Goal: Task Accomplishment & Management: Use online tool/utility

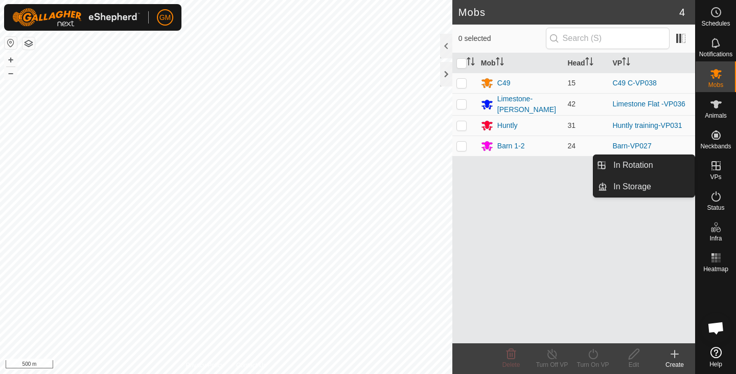
click at [715, 169] on icon at bounding box center [716, 165] width 12 height 12
click at [635, 166] on link "In Rotation" at bounding box center [650, 165] width 87 height 20
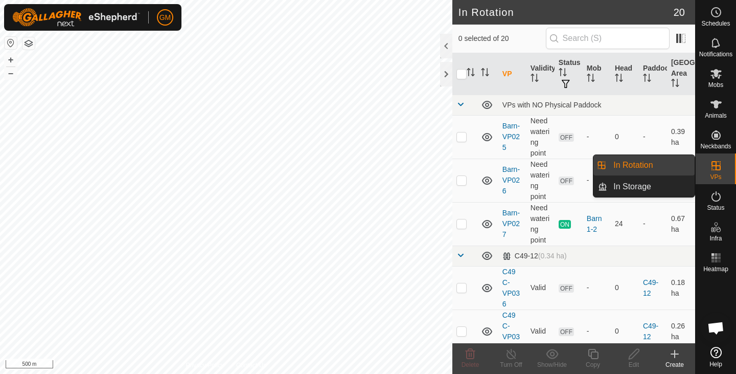
click at [635, 166] on link "In Rotation" at bounding box center [650, 165] width 87 height 20
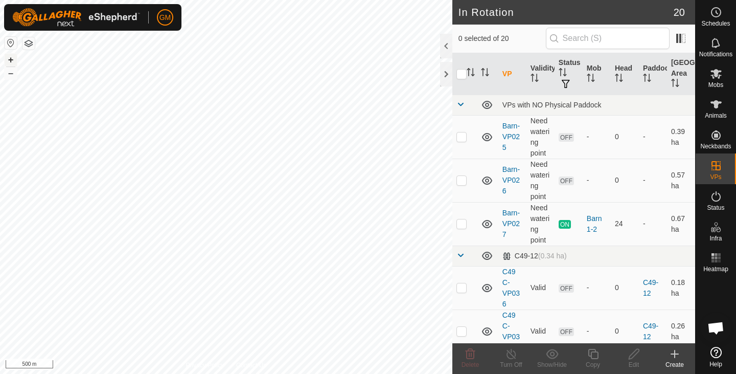
click at [11, 57] on button "+" at bounding box center [11, 60] width 12 height 12
click at [15, 57] on button "+" at bounding box center [11, 60] width 12 height 12
checkbox input "true"
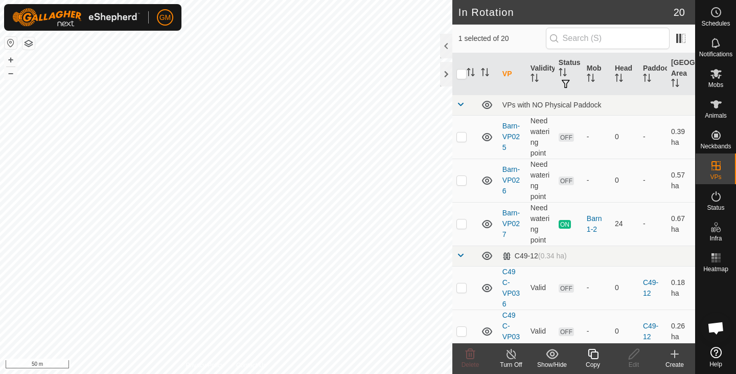
click at [598, 354] on icon at bounding box center [593, 353] width 13 height 12
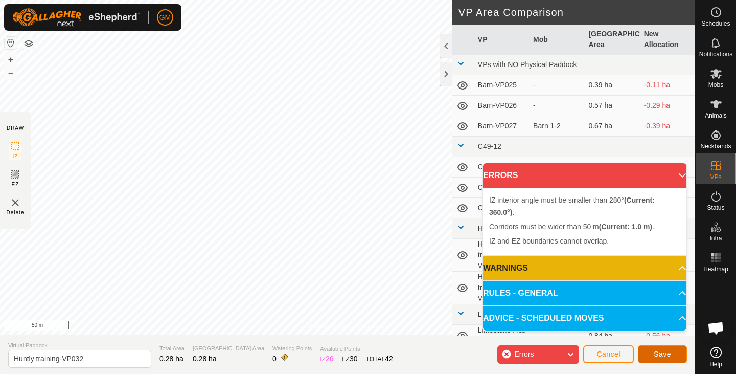
click at [656, 352] on span "Save" at bounding box center [662, 353] width 17 height 8
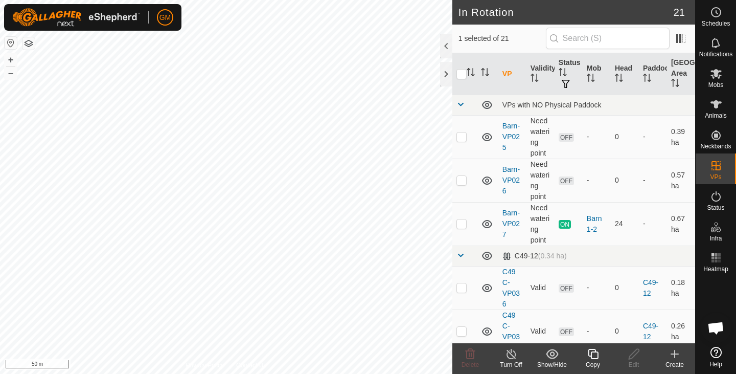
checkbox input "false"
checkbox input "true"
click at [594, 355] on icon at bounding box center [593, 353] width 13 height 12
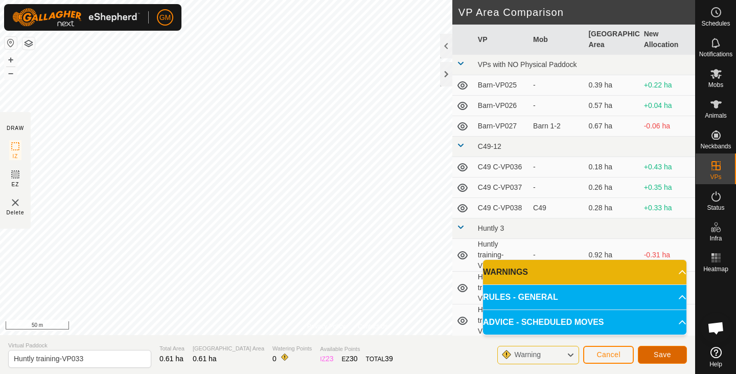
click at [658, 352] on span "Save" at bounding box center [662, 354] width 17 height 8
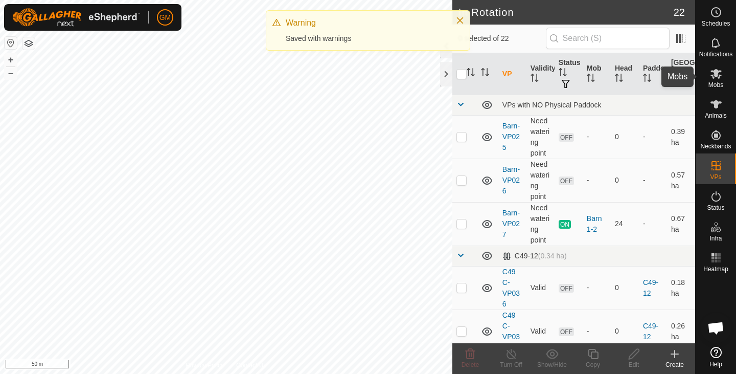
click at [714, 78] on icon at bounding box center [715, 74] width 11 height 10
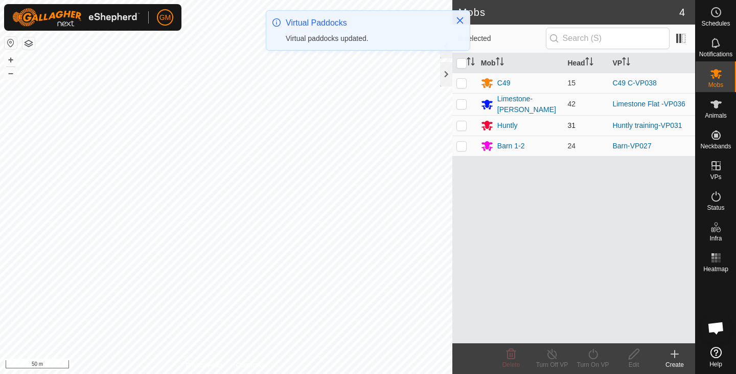
click at [464, 123] on p-checkbox at bounding box center [461, 125] width 10 height 8
checkbox input "true"
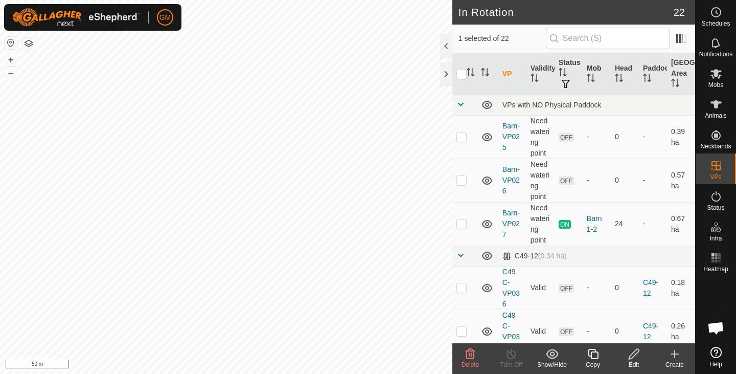
checkbox input "false"
checkbox input "true"
click at [716, 82] on span "Mobs" at bounding box center [715, 85] width 15 height 6
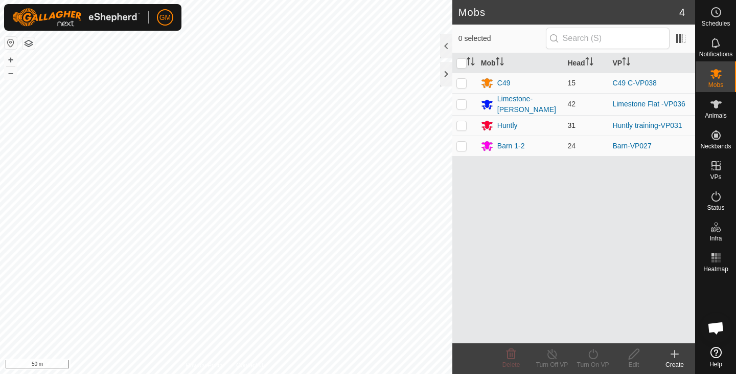
click at [464, 124] on p-checkbox at bounding box center [461, 125] width 10 height 8
checkbox input "true"
click at [595, 353] on icon at bounding box center [593, 353] width 13 height 12
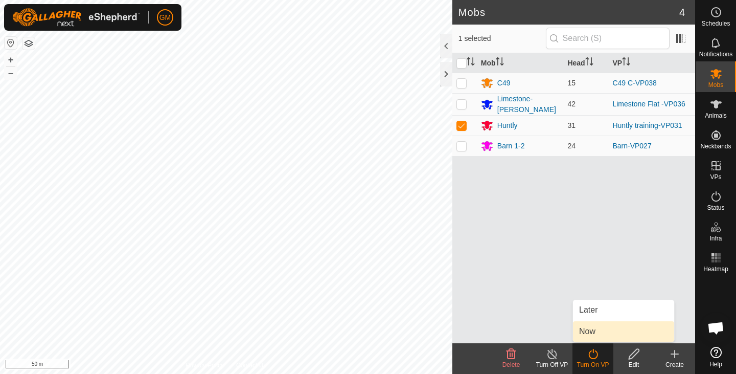
click at [588, 331] on link "Now" at bounding box center [623, 331] width 101 height 20
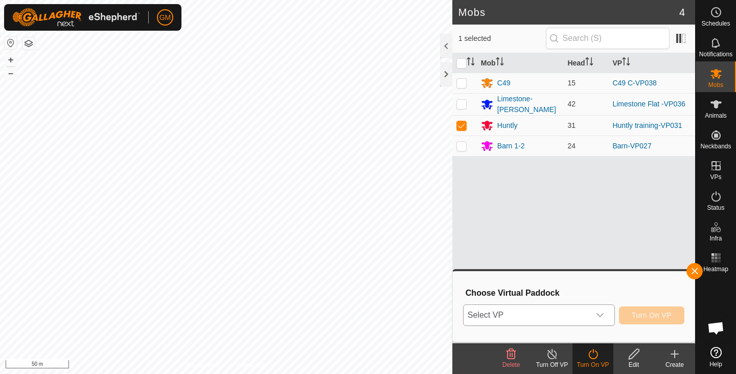
click at [603, 312] on icon "dropdown trigger" at bounding box center [600, 315] width 8 height 8
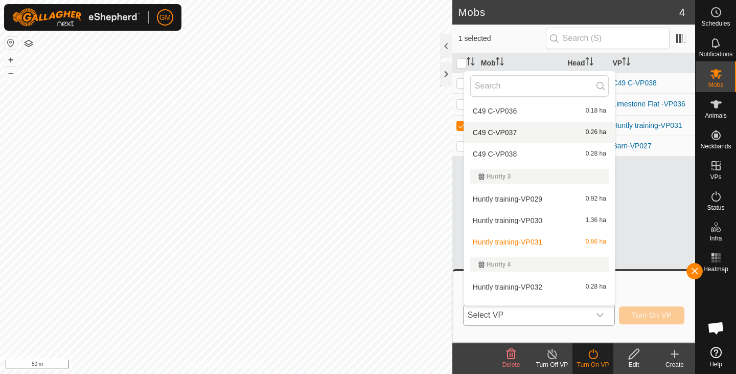
scroll to position [112, 0]
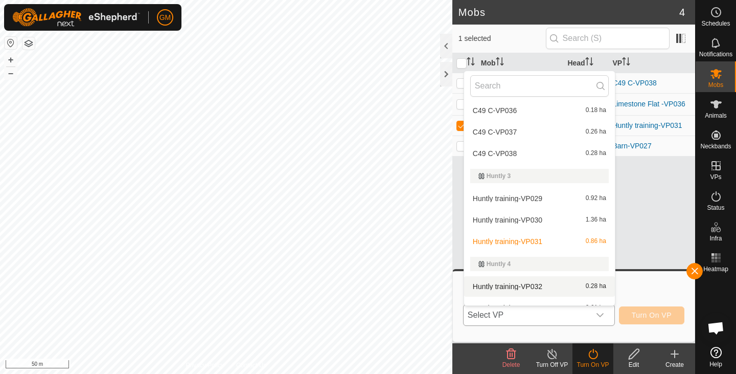
click at [542, 284] on li "Huntly training-VP032 0.28 ha" at bounding box center [539, 286] width 151 height 20
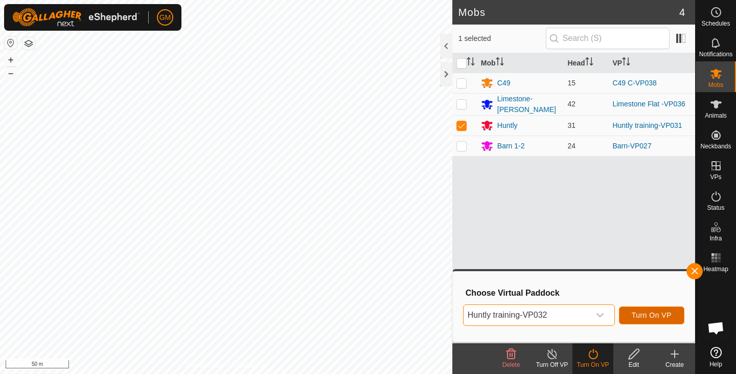
click at [642, 315] on span "Turn On VP" at bounding box center [652, 315] width 40 height 8
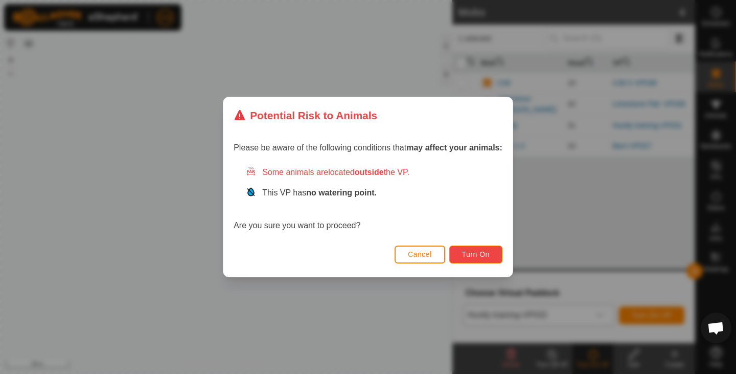
click at [488, 251] on span "Turn On" at bounding box center [476, 254] width 28 height 8
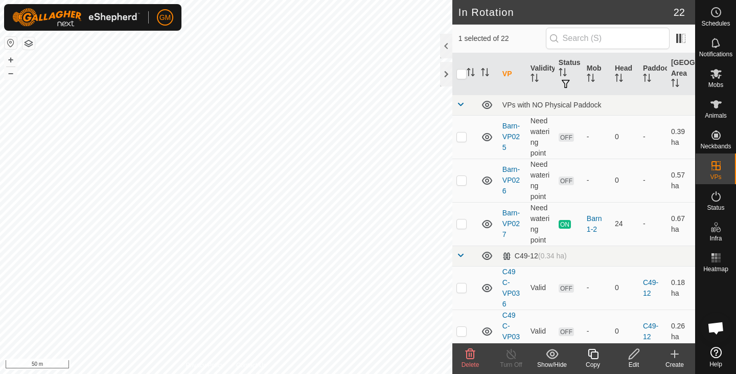
click at [468, 353] on icon at bounding box center [470, 353] width 12 height 12
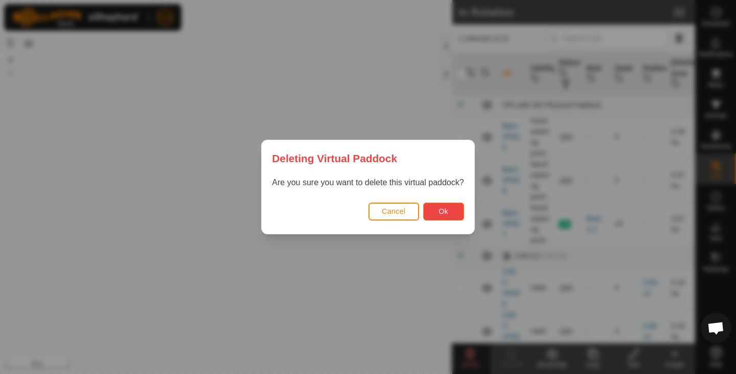
click at [440, 211] on span "Ok" at bounding box center [443, 211] width 10 height 8
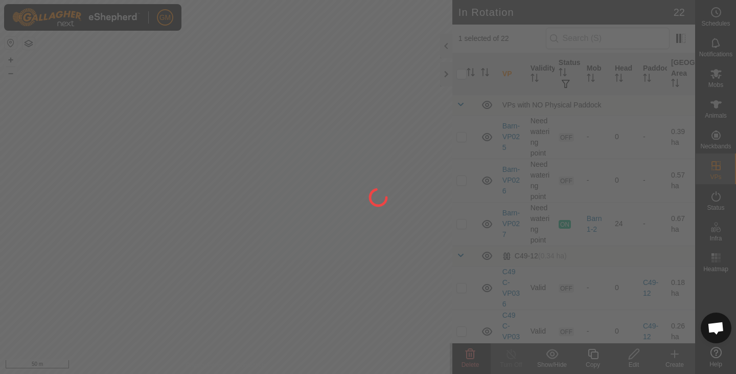
checkbox input "false"
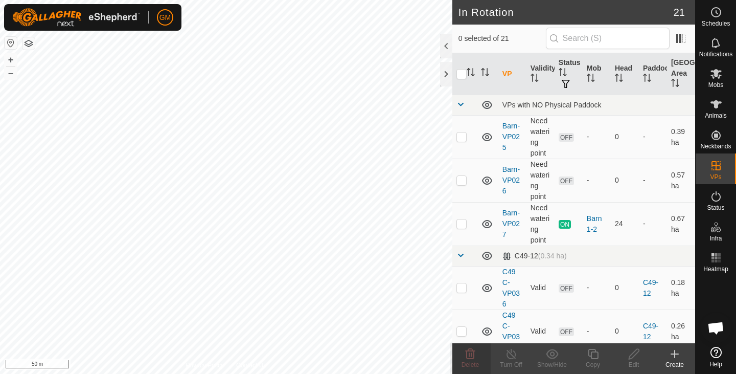
click at [334, 275] on div "GM Schedules Notifications Mobs Animals Neckbands VPs Status Infra Heatmap Help…" at bounding box center [368, 187] width 736 height 374
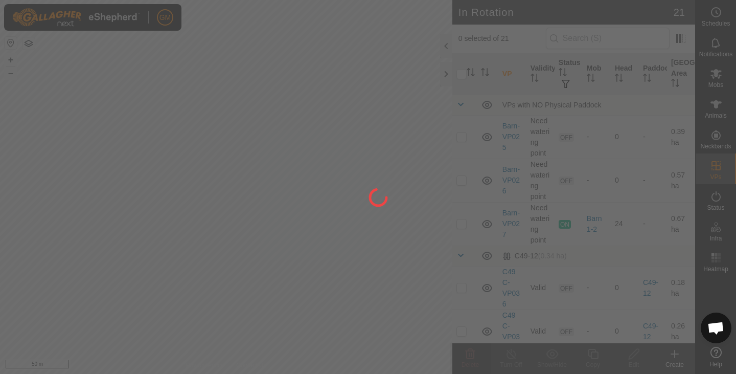
checkbox input "true"
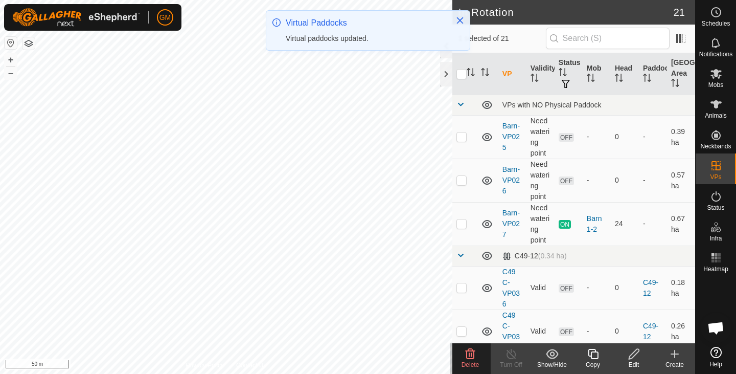
click at [466, 356] on icon at bounding box center [470, 353] width 10 height 10
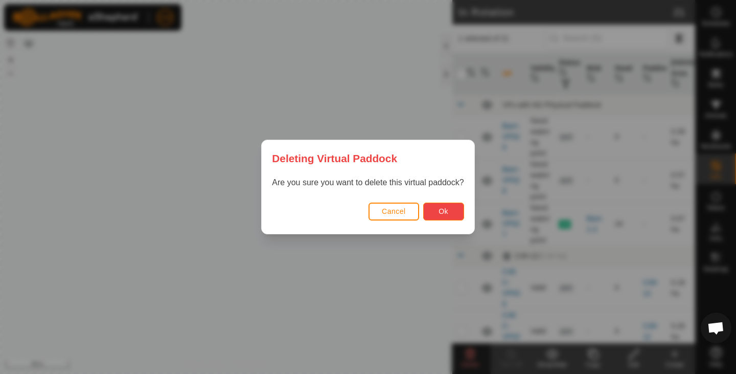
click at [440, 212] on span "Ok" at bounding box center [443, 211] width 10 height 8
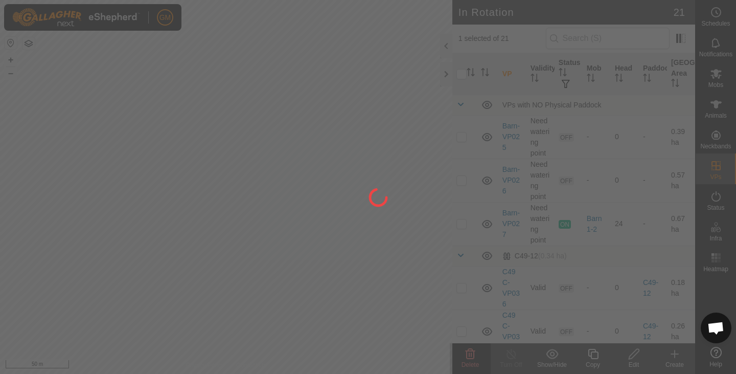
checkbox input "false"
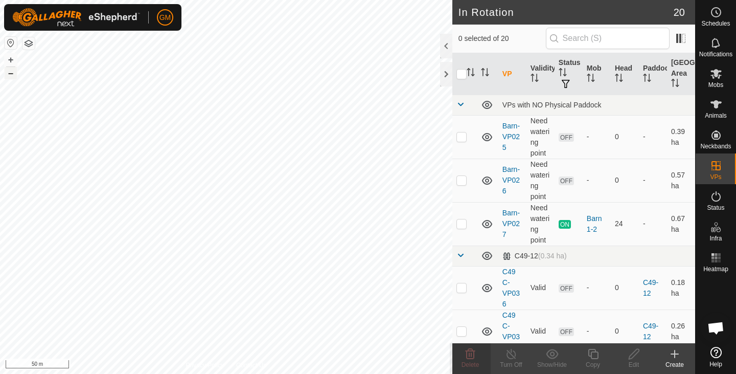
click at [11, 74] on button "–" at bounding box center [11, 73] width 12 height 12
click at [10, 62] on button "+" at bounding box center [11, 60] width 12 height 12
click at [11, 60] on button "+" at bounding box center [11, 60] width 12 height 12
checkbox input "true"
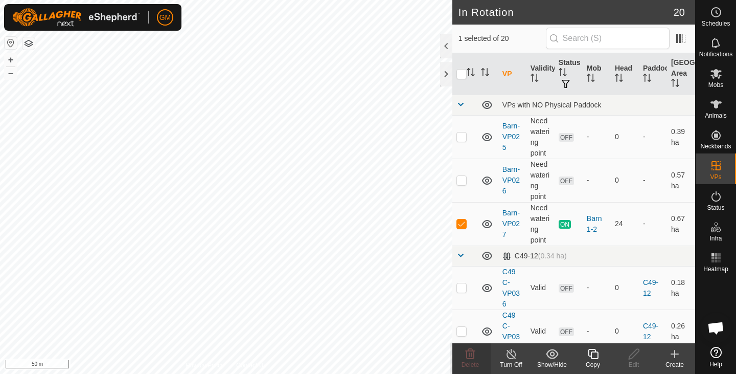
click at [595, 356] on icon at bounding box center [593, 353] width 13 height 12
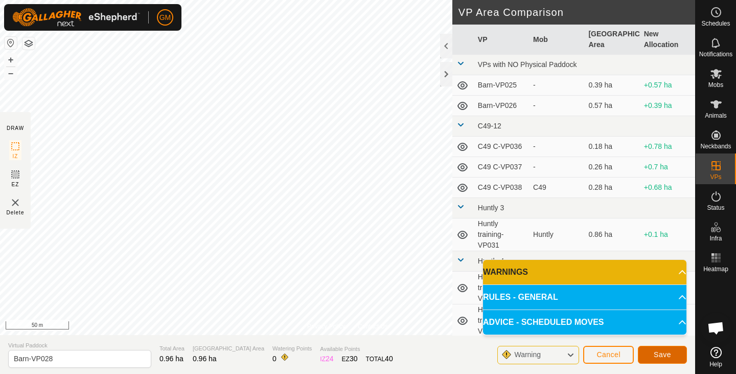
click at [655, 353] on span "Save" at bounding box center [662, 354] width 17 height 8
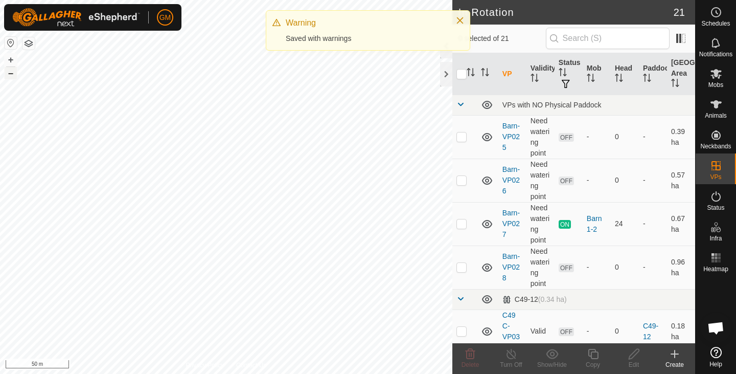
click at [11, 75] on button "–" at bounding box center [11, 73] width 12 height 12
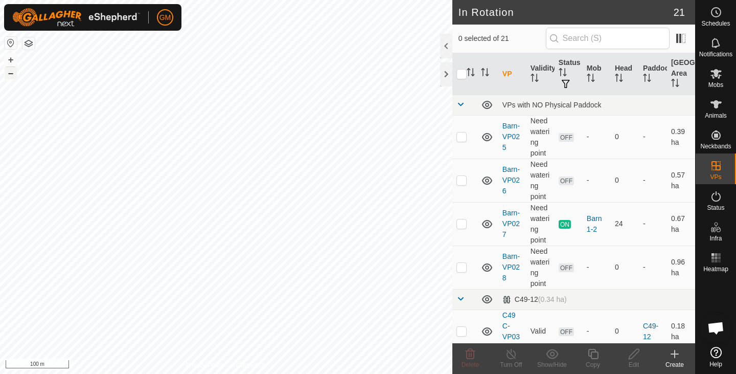
click at [11, 75] on button "–" at bounding box center [11, 73] width 12 height 12
click at [11, 61] on button "+" at bounding box center [11, 60] width 12 height 12
checkbox input "true"
click at [593, 354] on icon at bounding box center [593, 353] width 13 height 12
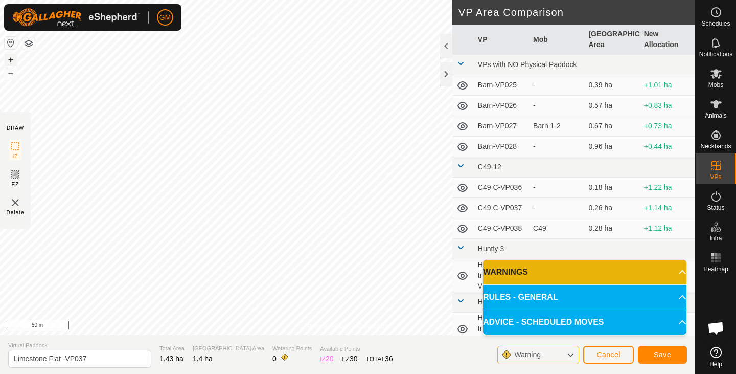
click at [11, 59] on button "+" at bounding box center [11, 60] width 12 height 12
click at [7, 78] on button "–" at bounding box center [11, 73] width 12 height 12
click at [663, 352] on span "Save" at bounding box center [662, 354] width 17 height 8
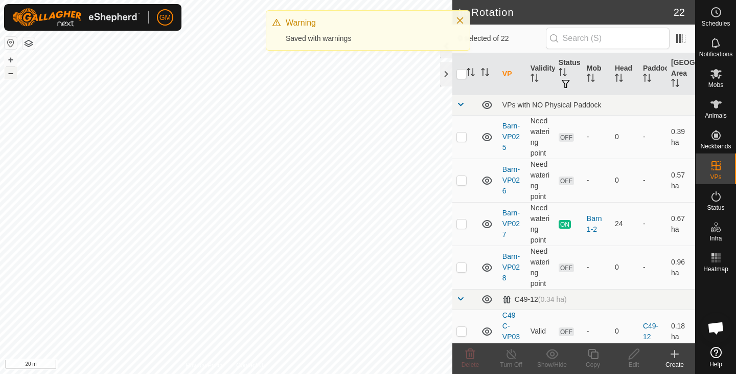
click at [13, 76] on button "–" at bounding box center [11, 73] width 12 height 12
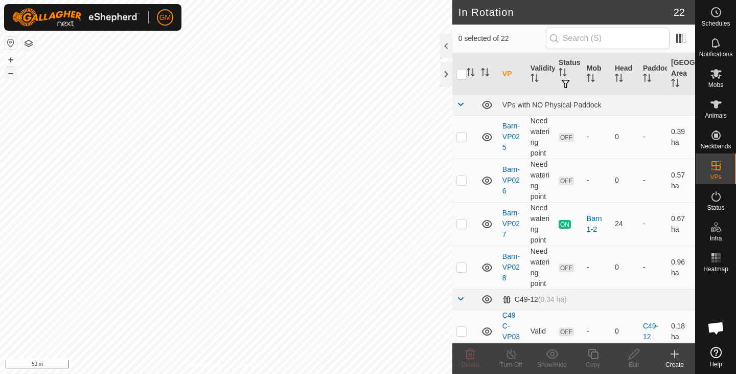
click at [12, 72] on button "–" at bounding box center [11, 73] width 12 height 12
click at [6, 60] on button "+" at bounding box center [11, 60] width 12 height 12
click at [10, 61] on button "+" at bounding box center [11, 60] width 12 height 12
click at [11, 61] on button "+" at bounding box center [11, 60] width 12 height 12
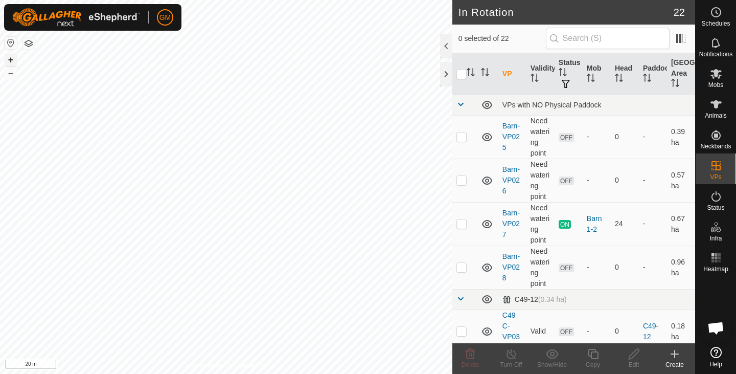
checkbox input "true"
click at [588, 357] on icon at bounding box center [593, 353] width 13 height 12
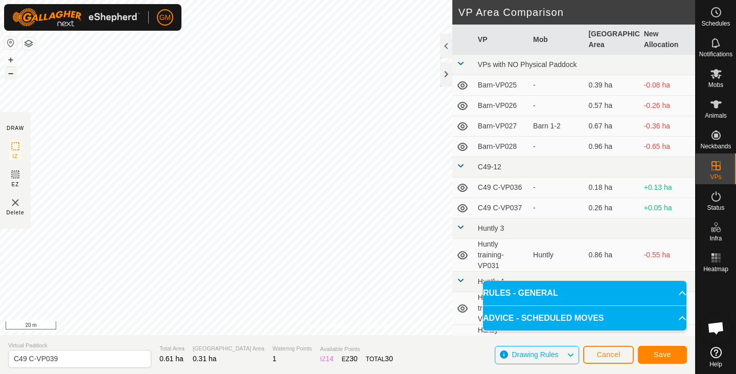
click at [13, 76] on button "–" at bounding box center [11, 73] width 12 height 12
click at [12, 76] on button "–" at bounding box center [11, 73] width 12 height 12
click at [660, 353] on span "Save" at bounding box center [662, 354] width 17 height 8
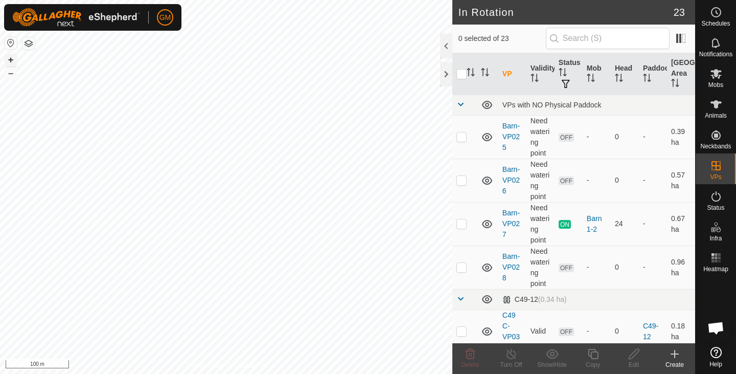
click at [13, 57] on button "+" at bounding box center [11, 60] width 12 height 12
